Goal: Find specific page/section: Locate a particular part of the current website

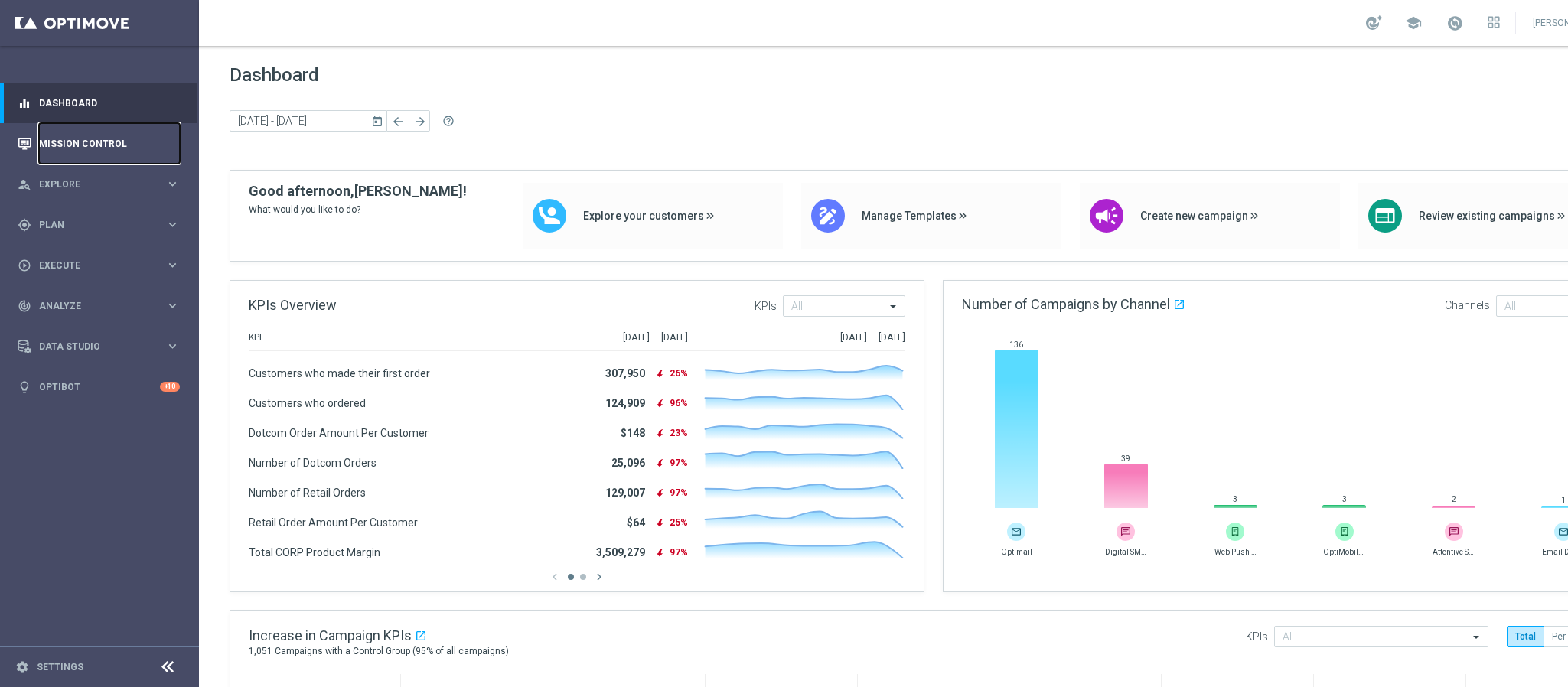
click at [115, 146] on link "Mission Control" at bounding box center [110, 144] width 141 height 41
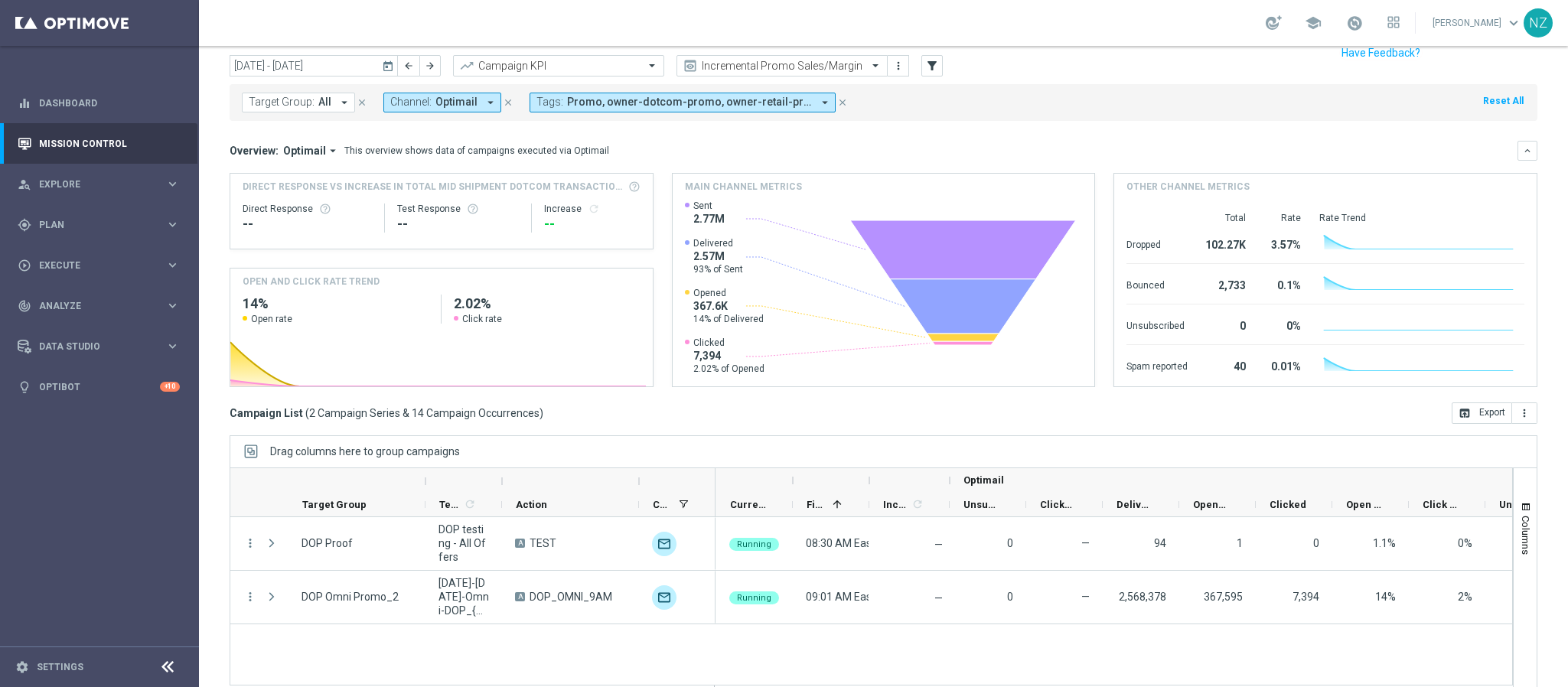
scroll to position [79, 0]
